Goal: Entertainment & Leisure: Consume media (video, audio)

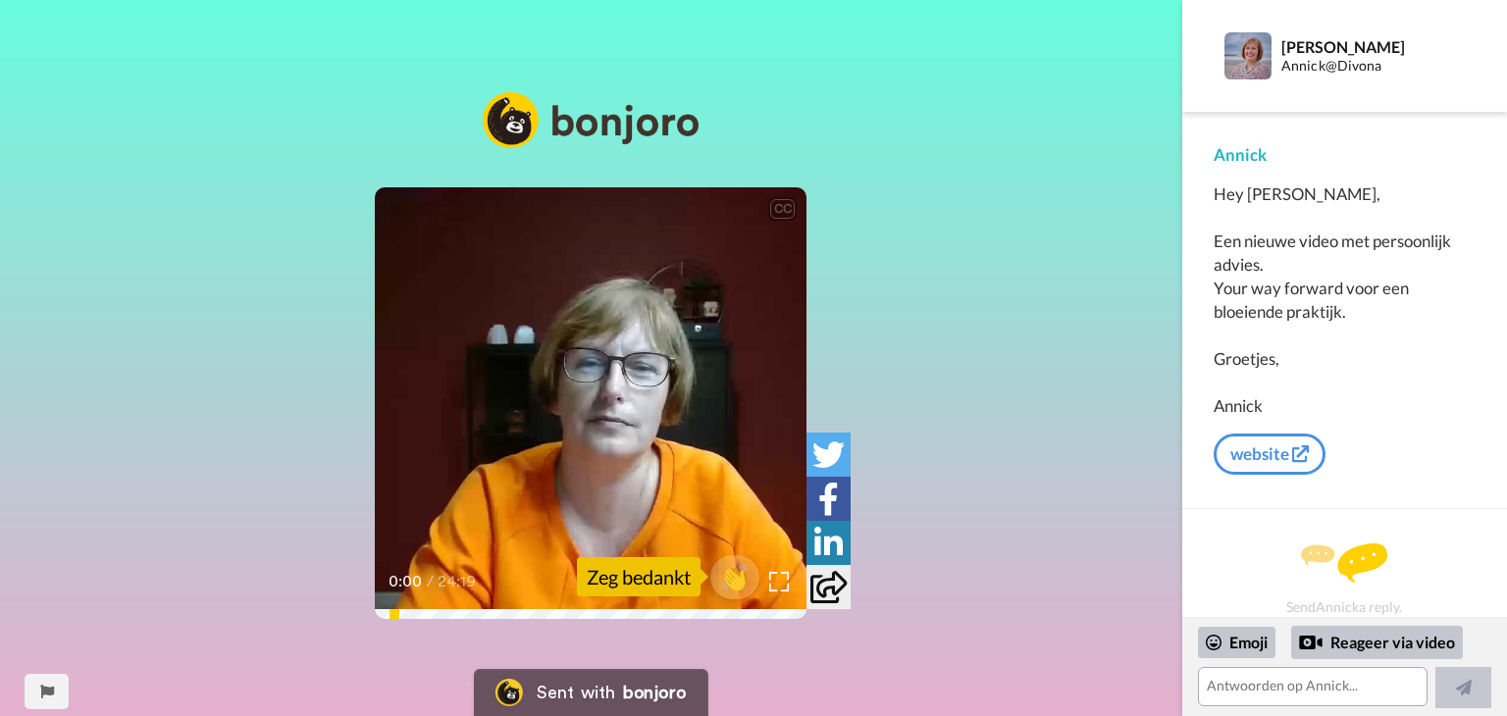
click at [612, 412] on icon at bounding box center [591, 404] width 52 height 52
click at [588, 404] on icon "Play/Pause" at bounding box center [591, 403] width 52 height 93
click at [589, 393] on icon at bounding box center [591, 404] width 52 height 52
click at [582, 408] on icon at bounding box center [591, 404] width 52 height 52
drag, startPoint x: 516, startPoint y: 606, endPoint x: 543, endPoint y: 607, distance: 27.5
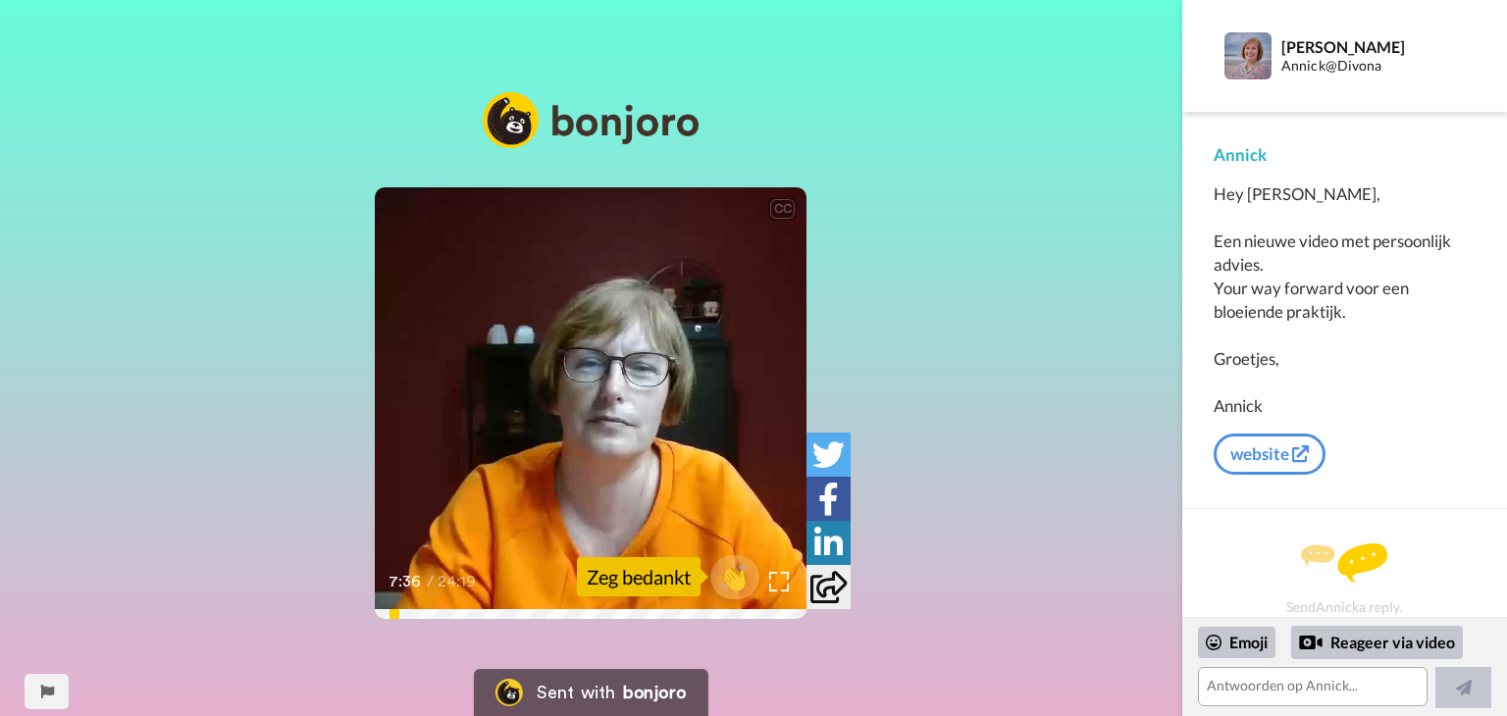
click at [543, 607] on div "7:36 / 24:19" at bounding box center [591, 588] width 432 height 41
click at [561, 617] on div "Moet jij BTV afdragen ja of nee? 7:36 / 24:19" at bounding box center [591, 581] width 432 height 75
click at [555, 605] on div "7:36 / 24:19" at bounding box center [591, 588] width 432 height 41
click at [622, 405] on video at bounding box center [591, 403] width 432 height 432
